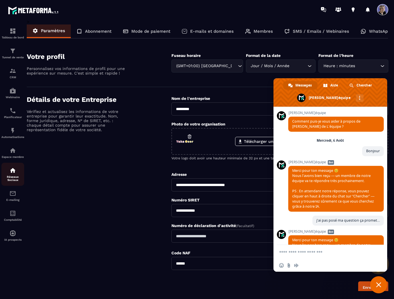
click at [12, 177] on p "Réseaux Sociaux" at bounding box center [12, 178] width 23 height 6
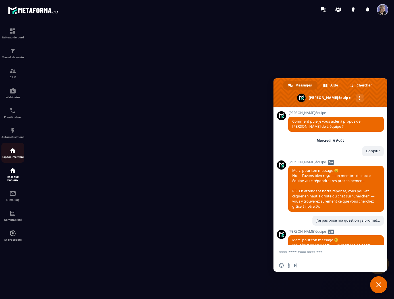
click at [14, 153] on img at bounding box center [12, 150] width 7 height 7
click at [378, 284] on span "Fermer le chat" at bounding box center [378, 284] width 5 height 5
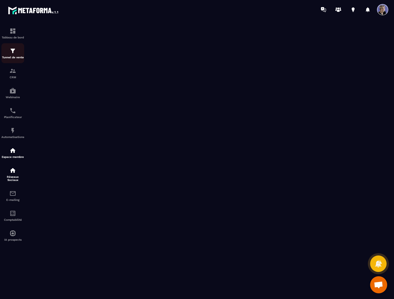
click at [17, 58] on p "Tunnel de vente" at bounding box center [12, 57] width 23 height 3
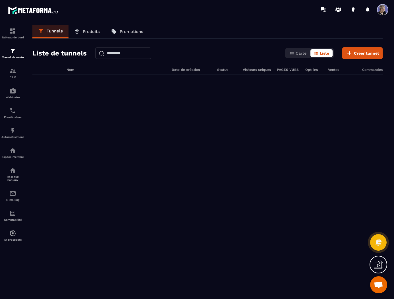
click at [384, 10] on span at bounding box center [382, 9] width 11 height 11
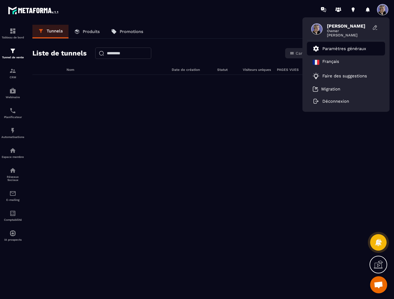
click at [351, 46] on link "Paramètres généraux" at bounding box center [339, 48] width 53 height 7
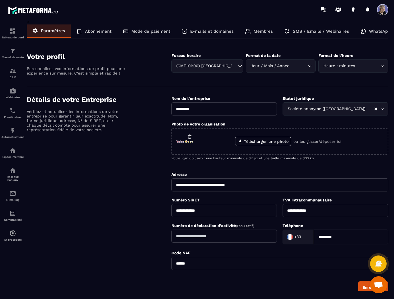
click at [203, 32] on p "E-mails et domaines" at bounding box center [212, 31] width 44 height 5
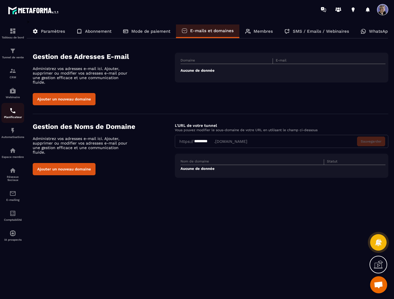
click at [13, 112] on img at bounding box center [12, 110] width 7 height 7
click at [76, 96] on button "Ajouter un nouveau domaine" at bounding box center [64, 99] width 63 height 12
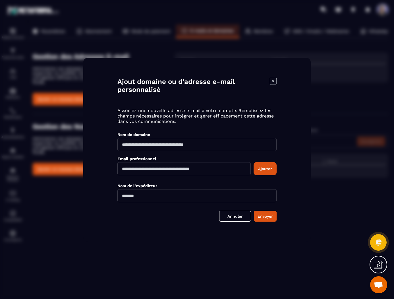
click at [271, 82] on icon "Modal window" at bounding box center [273, 81] width 7 height 7
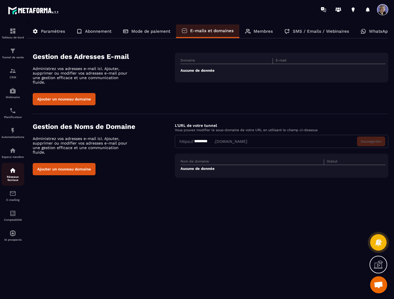
click at [15, 178] on p "Réseaux Sociaux" at bounding box center [12, 178] width 23 height 6
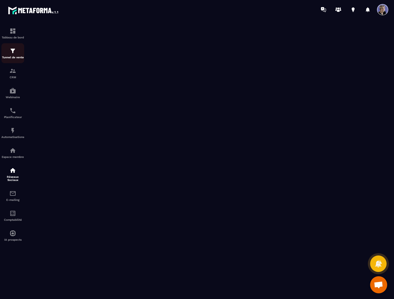
click at [14, 54] on img at bounding box center [12, 51] width 7 height 7
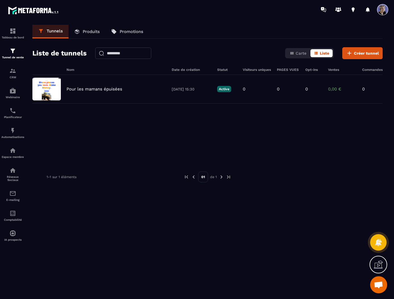
click at [377, 8] on span at bounding box center [382, 9] width 11 height 11
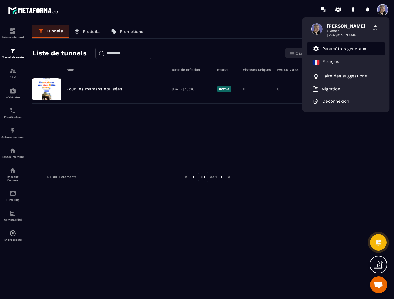
click at [346, 50] on p "Paramètres généraux" at bounding box center [345, 48] width 44 height 5
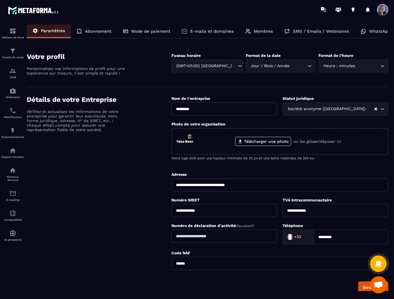
click at [213, 34] on p "E-mails et domaines" at bounding box center [212, 31] width 44 height 5
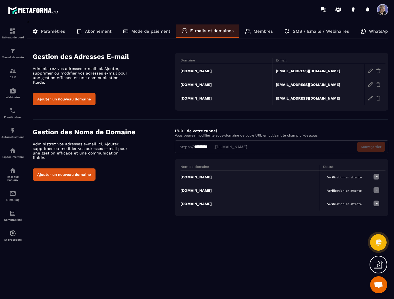
click at [377, 177] on img at bounding box center [376, 176] width 7 height 7
click at [192, 177] on td "[DOMAIN_NAME]" at bounding box center [250, 177] width 139 height 14
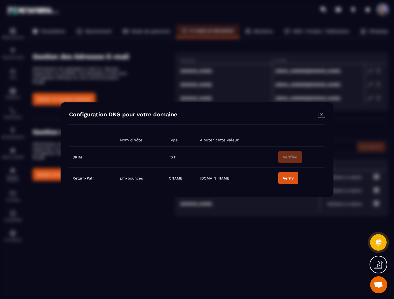
click at [322, 116] on icon "Modal window" at bounding box center [321, 114] width 7 height 7
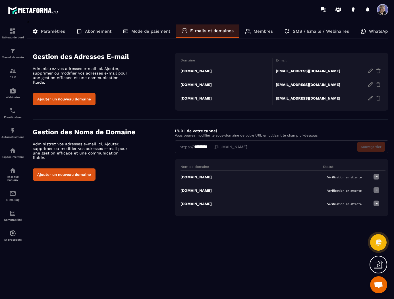
click at [193, 178] on td "[DOMAIN_NAME]" at bounding box center [250, 177] width 139 height 14
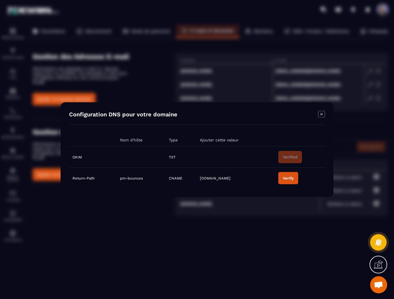
click at [135, 158] on td "Modal window" at bounding box center [141, 157] width 49 height 21
click at [321, 116] on icon "Modal window" at bounding box center [321, 114] width 7 height 7
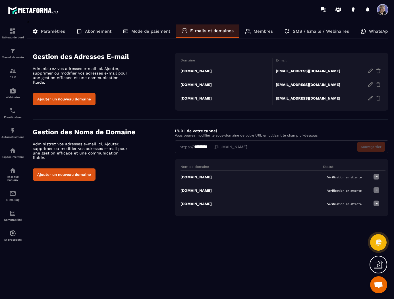
click at [380, 283] on span "Ouvrir le chat" at bounding box center [378, 285] width 9 height 8
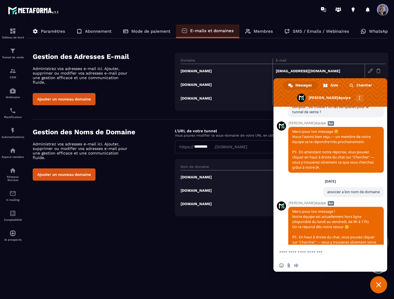
scroll to position [908, 0]
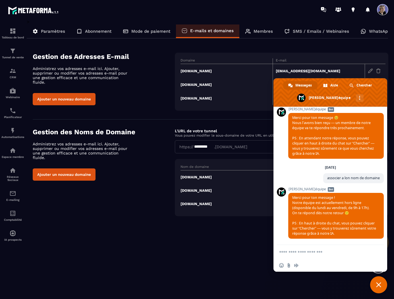
click at [379, 283] on span "Fermer le chat" at bounding box center [378, 284] width 5 height 5
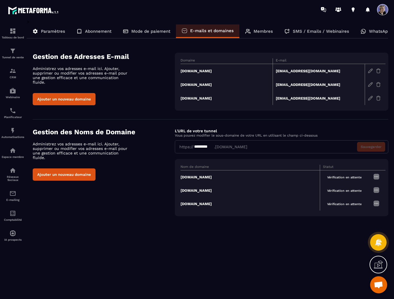
click at [357, 191] on span "Vérification en attente" at bounding box center [344, 190] width 43 height 7
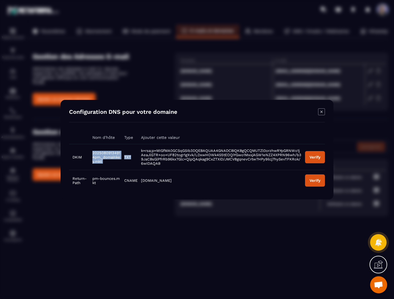
drag, startPoint x: 90, startPoint y: 154, endPoint x: 114, endPoint y: 164, distance: 25.5
click at [114, 164] on tr "DKIM 20250809134914pm._domainkey.mkt TXT k=rsa;p=MIGfMA0GCSqGSIb3DQEBAQUAA4GNAD…" at bounding box center [197, 157] width 256 height 26
click at [104, 159] on span "20250809134914pm._domainkey.mkt" at bounding box center [106, 157] width 28 height 13
drag, startPoint x: 90, startPoint y: 153, endPoint x: 113, endPoint y: 162, distance: 24.2
click at [113, 162] on span "20250809134914pm._domainkey.mkt" at bounding box center [106, 157] width 28 height 13
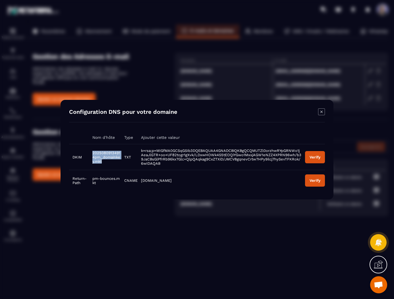
copy span "20250809134914pm._domainkey.mkt"
click at [340, 155] on div "Modal window" at bounding box center [197, 149] width 394 height 299
click at [322, 114] on icon "Modal window" at bounding box center [321, 111] width 7 height 7
